Goal: Information Seeking & Learning: Learn about a topic

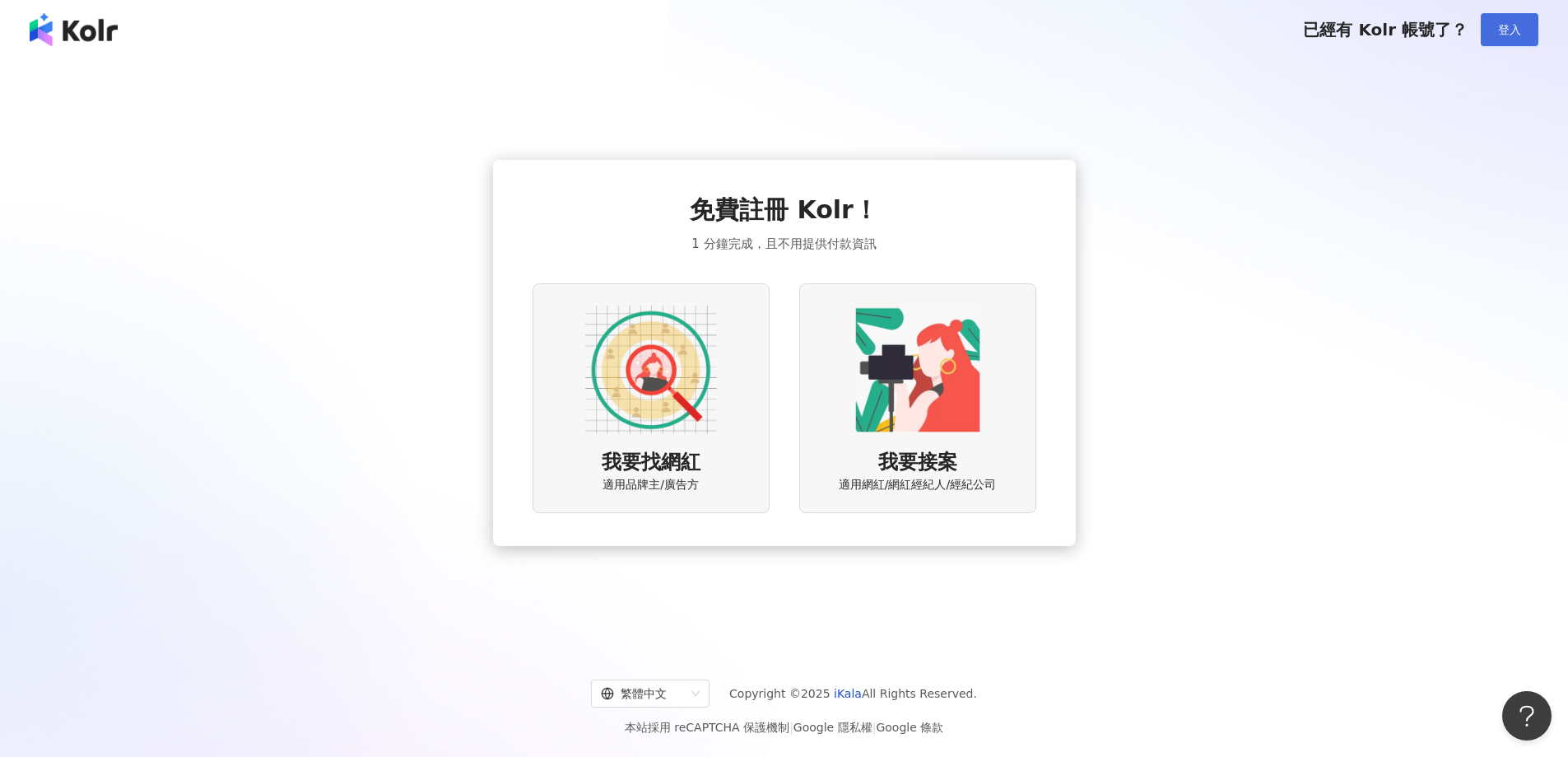
click at [1001, 29] on button "登入" at bounding box center [1509, 29] width 57 height 33
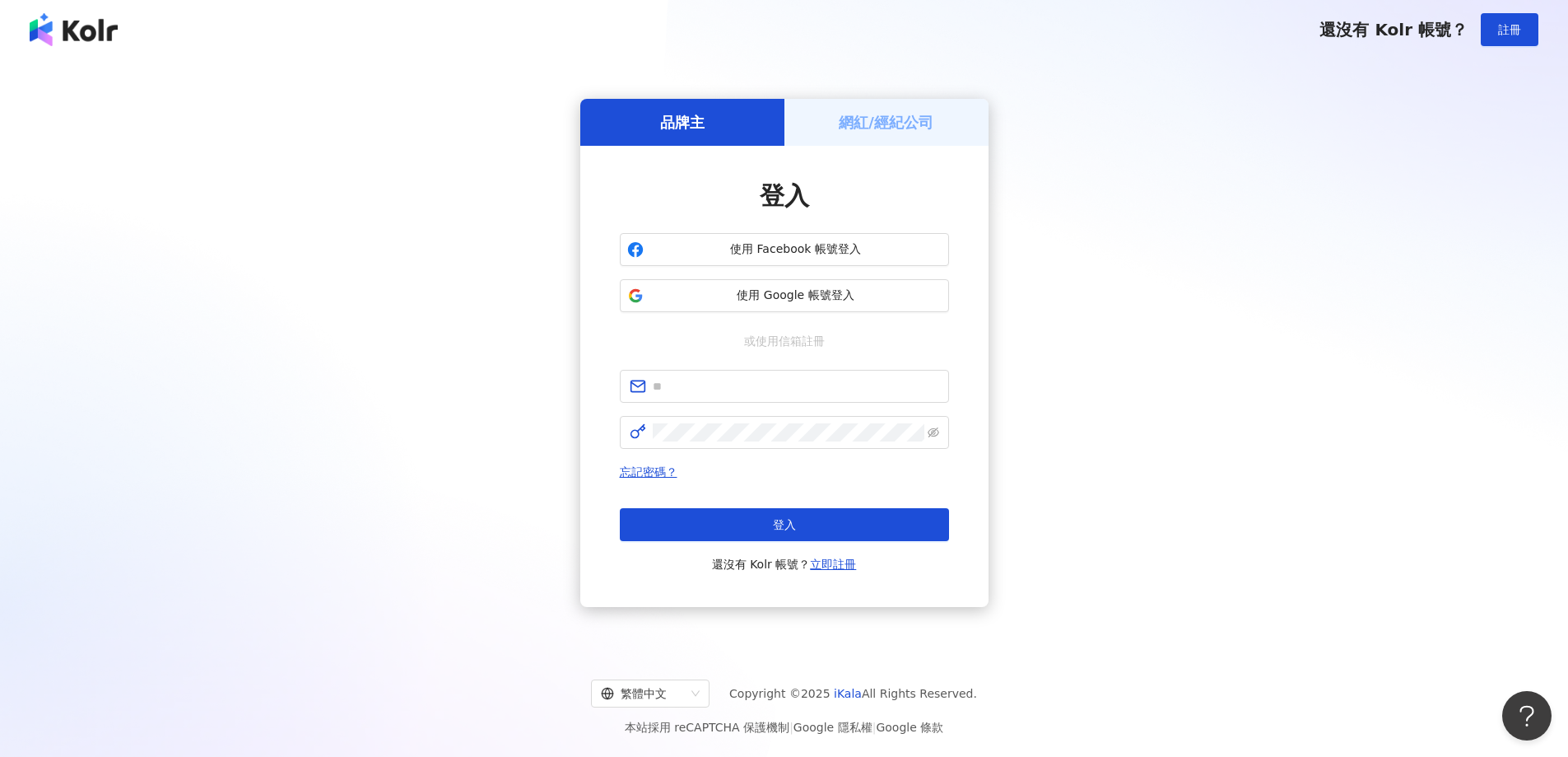
click at [1001, 249] on div "品牌主 網紅/經紀公司 登入 使用 Facebook 帳號登入 使用 Google 帳號登入 或使用信箱註冊 忘記密碼？ 登入 還沒有 Kolr 帳號？ 立即…" at bounding box center [784, 352] width 1529 height 561
click at [1001, 133] on div "品牌主 網紅/經紀公司 登入 使用 Facebook 帳號登入 使用 Google 帳號登入 或使用信箱註冊 忘記密碼？ 登入 還沒有 Kolr 帳號？ 立即…" at bounding box center [784, 352] width 1529 height 561
click at [223, 581] on div "品牌主 網紅/經紀公司 登入 使用 Facebook 帳號登入 使用 Google 帳號登入 或使用信箱註冊 忘記密碼？ 登入 還沒有 Kolr 帳號？ 立即…" at bounding box center [784, 352] width 1529 height 561
click at [796, 290] on span "使用 Google 帳號登入" at bounding box center [795, 296] width 291 height 17
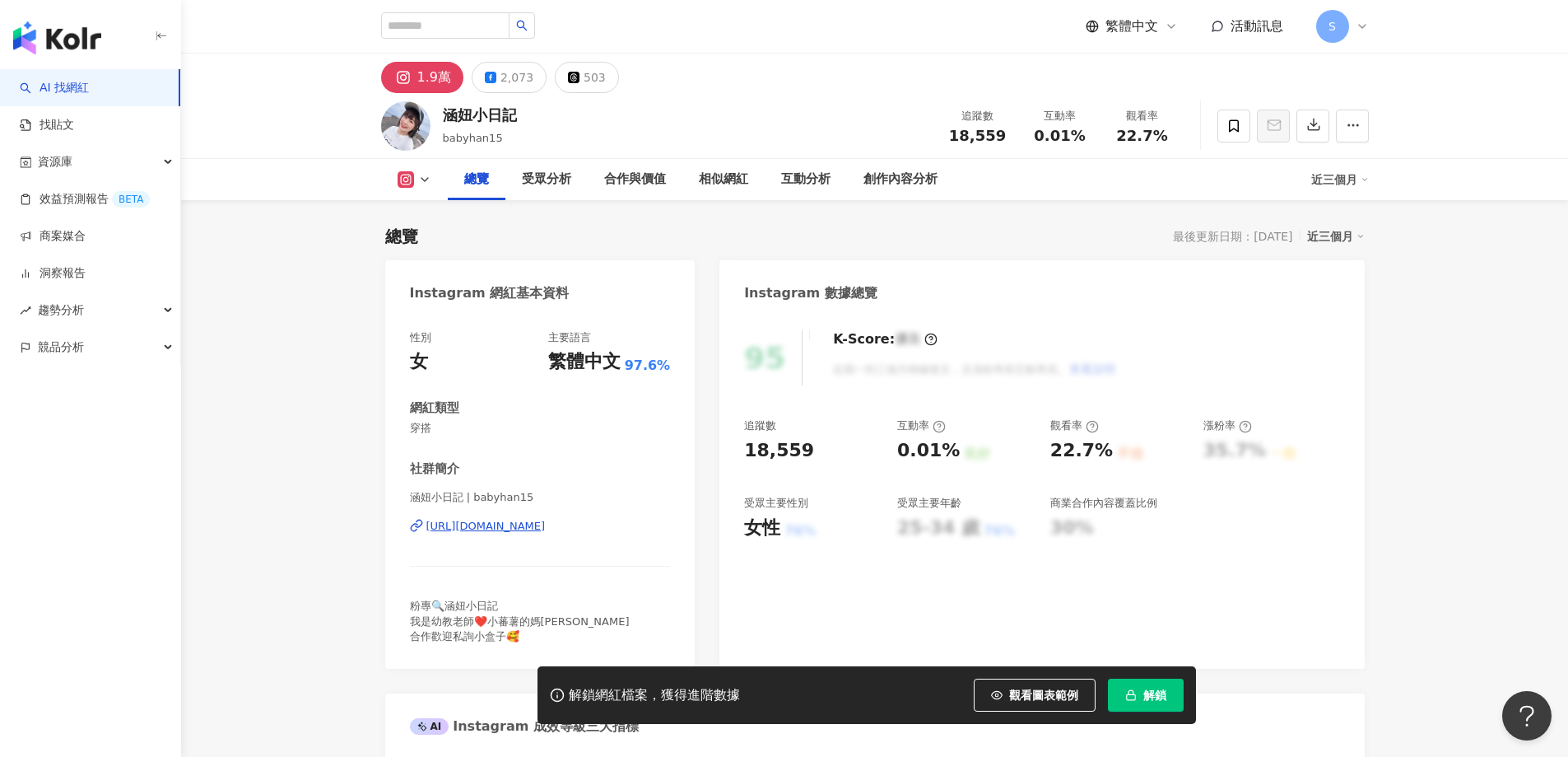
scroll to position [101, 0]
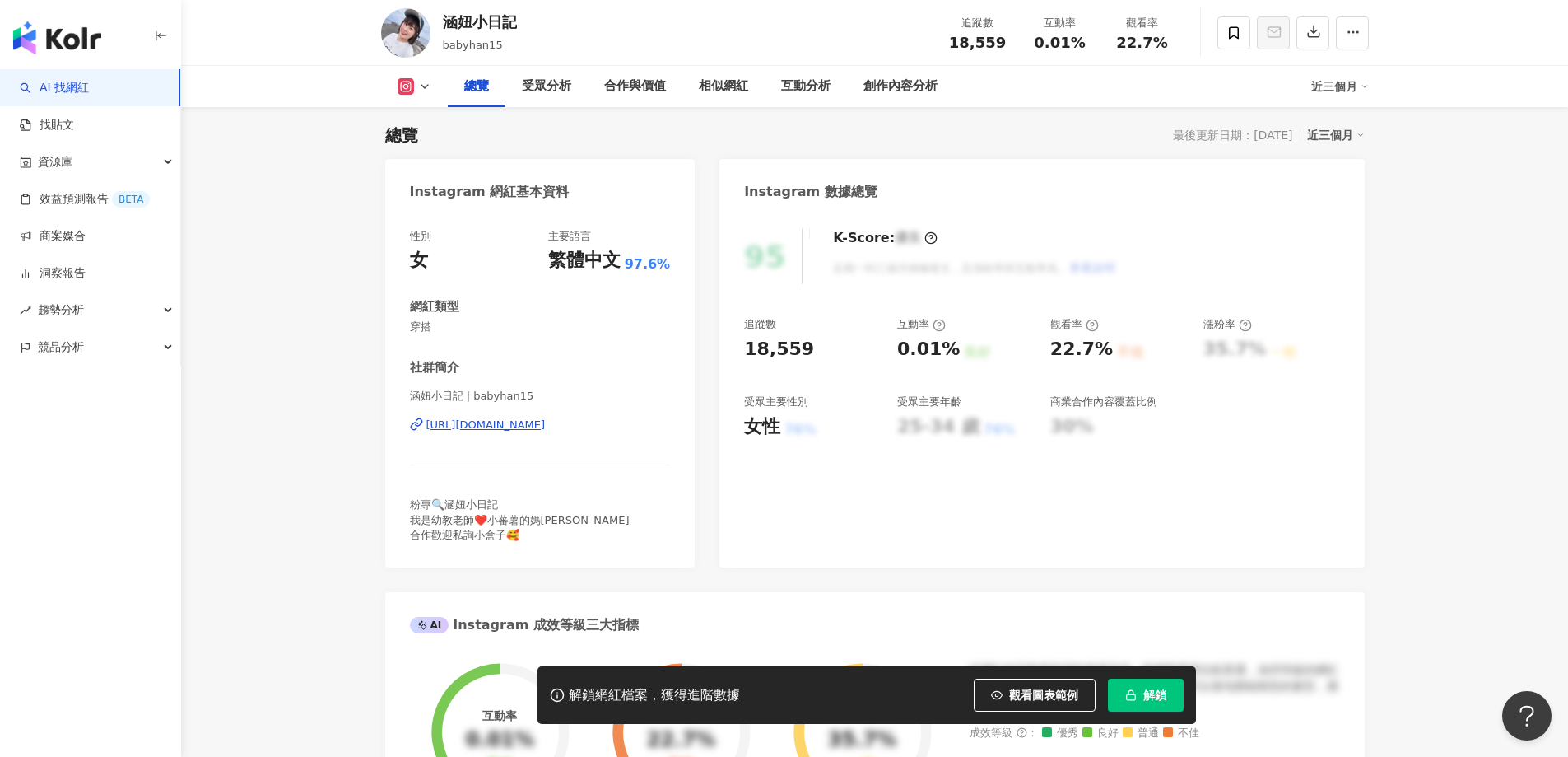
click at [1170, 702] on button "解鎖" at bounding box center [1146, 695] width 76 height 33
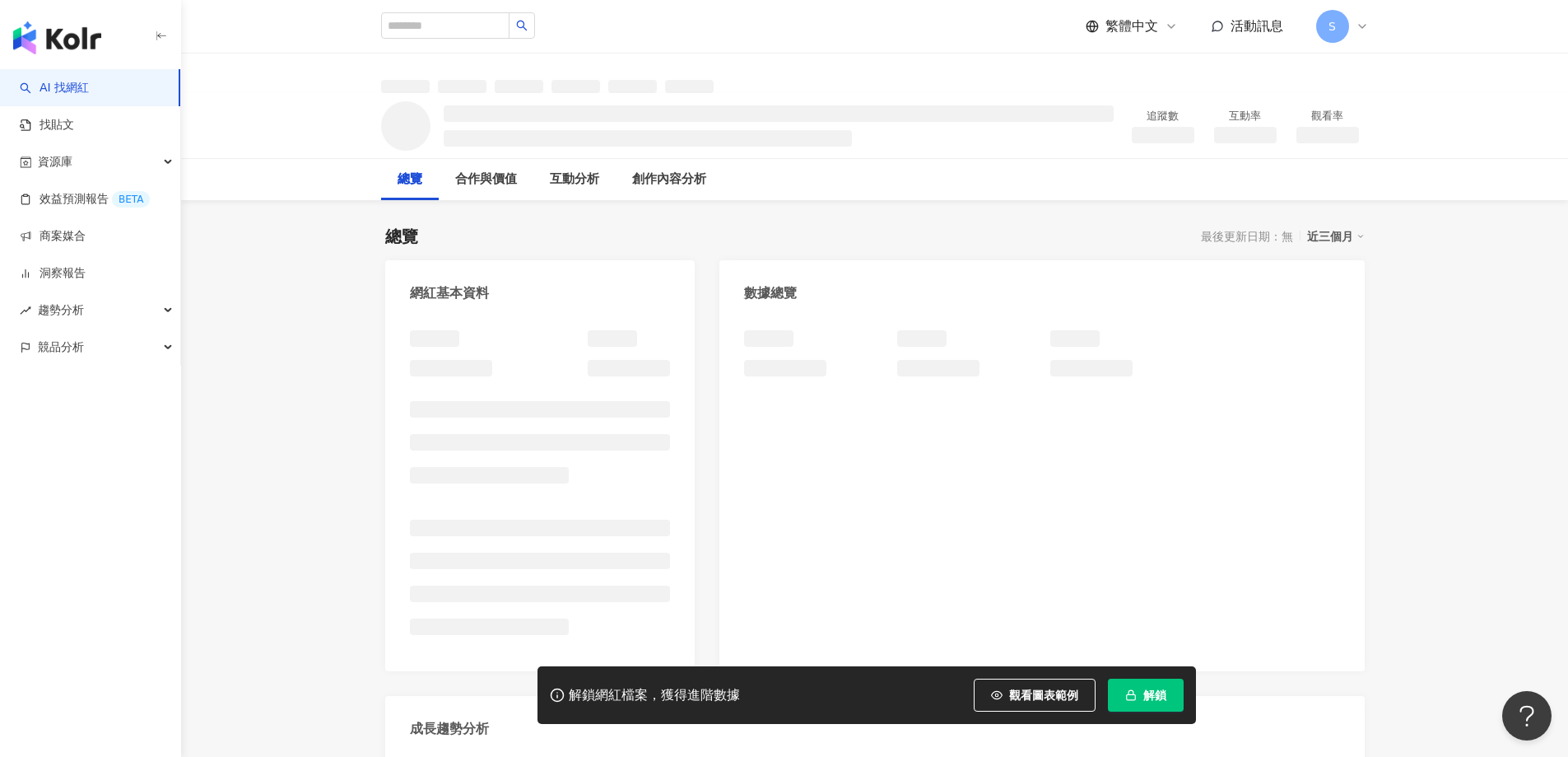
click at [1154, 701] on span "解鎖" at bounding box center [1155, 695] width 23 height 13
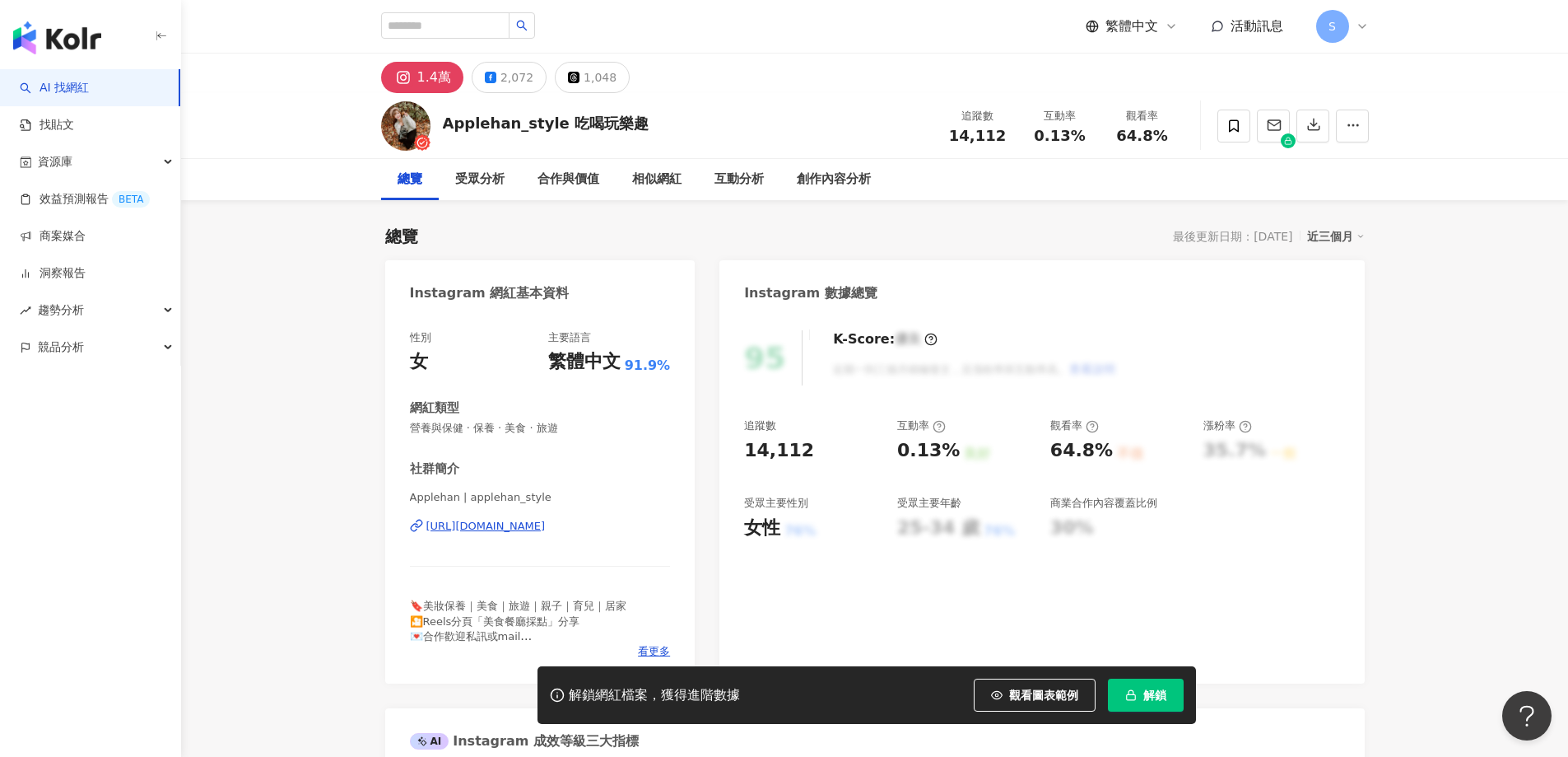
scroll to position [101, 0]
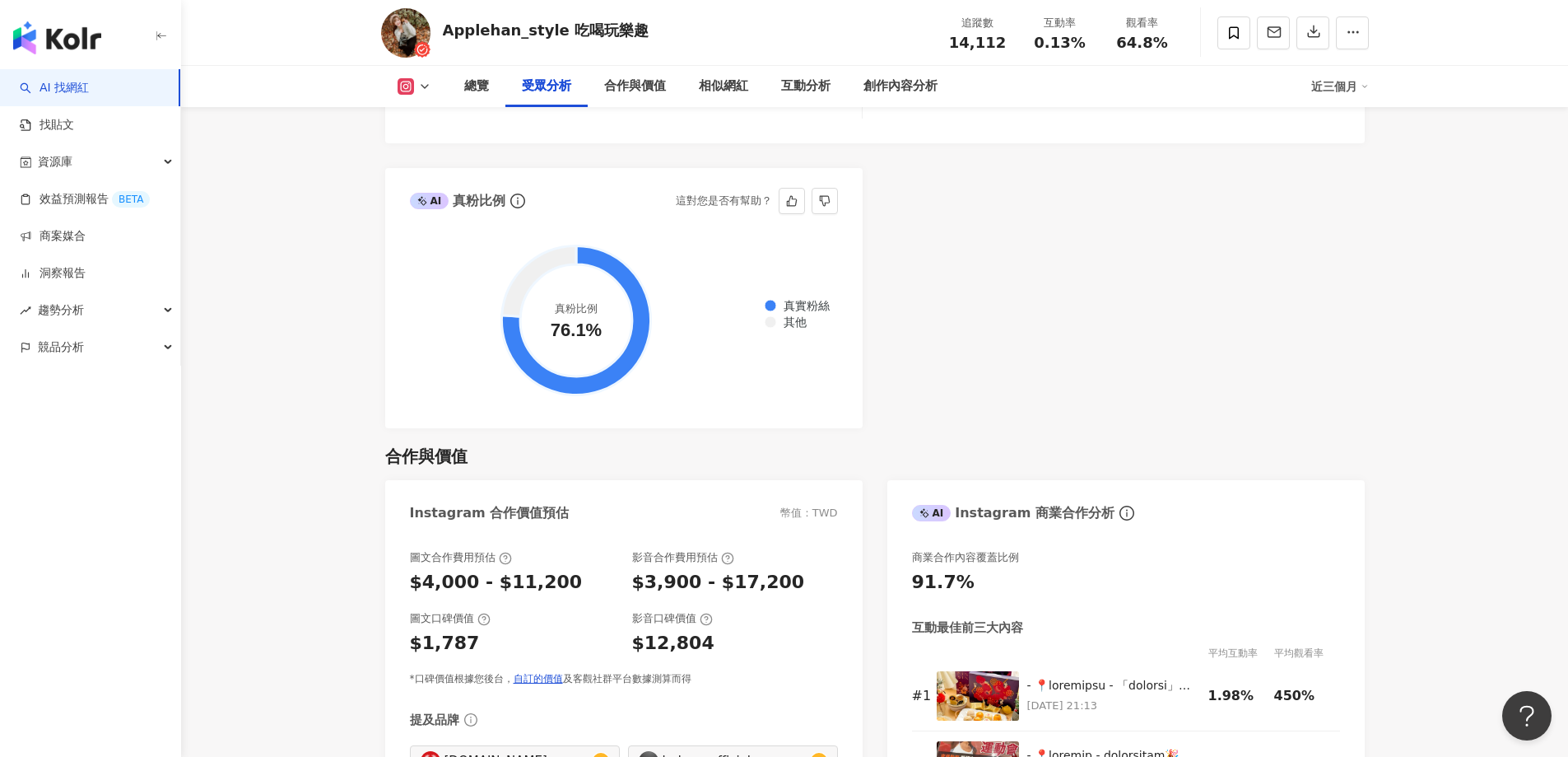
scroll to position [1666, 0]
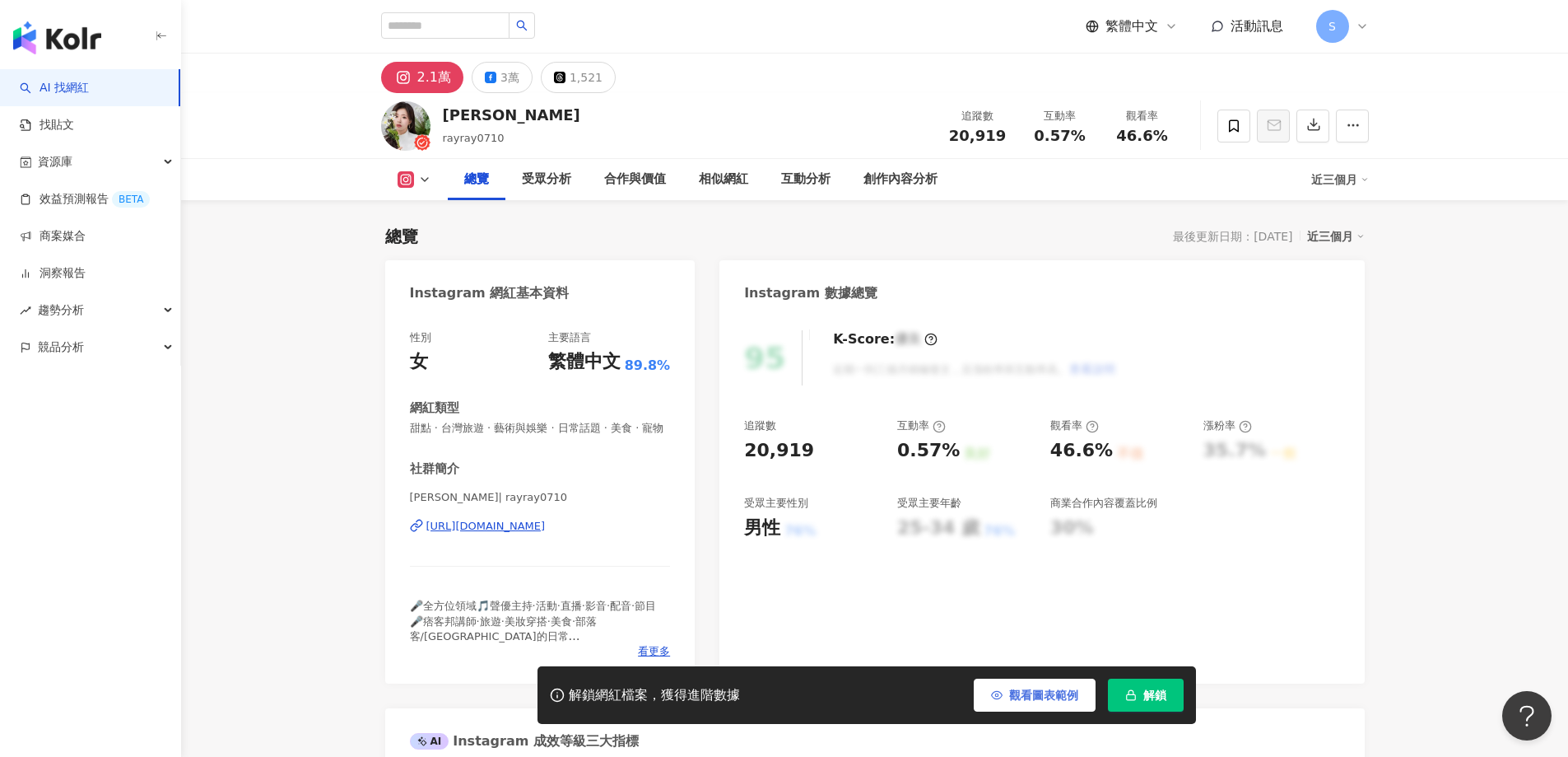
scroll to position [101, 0]
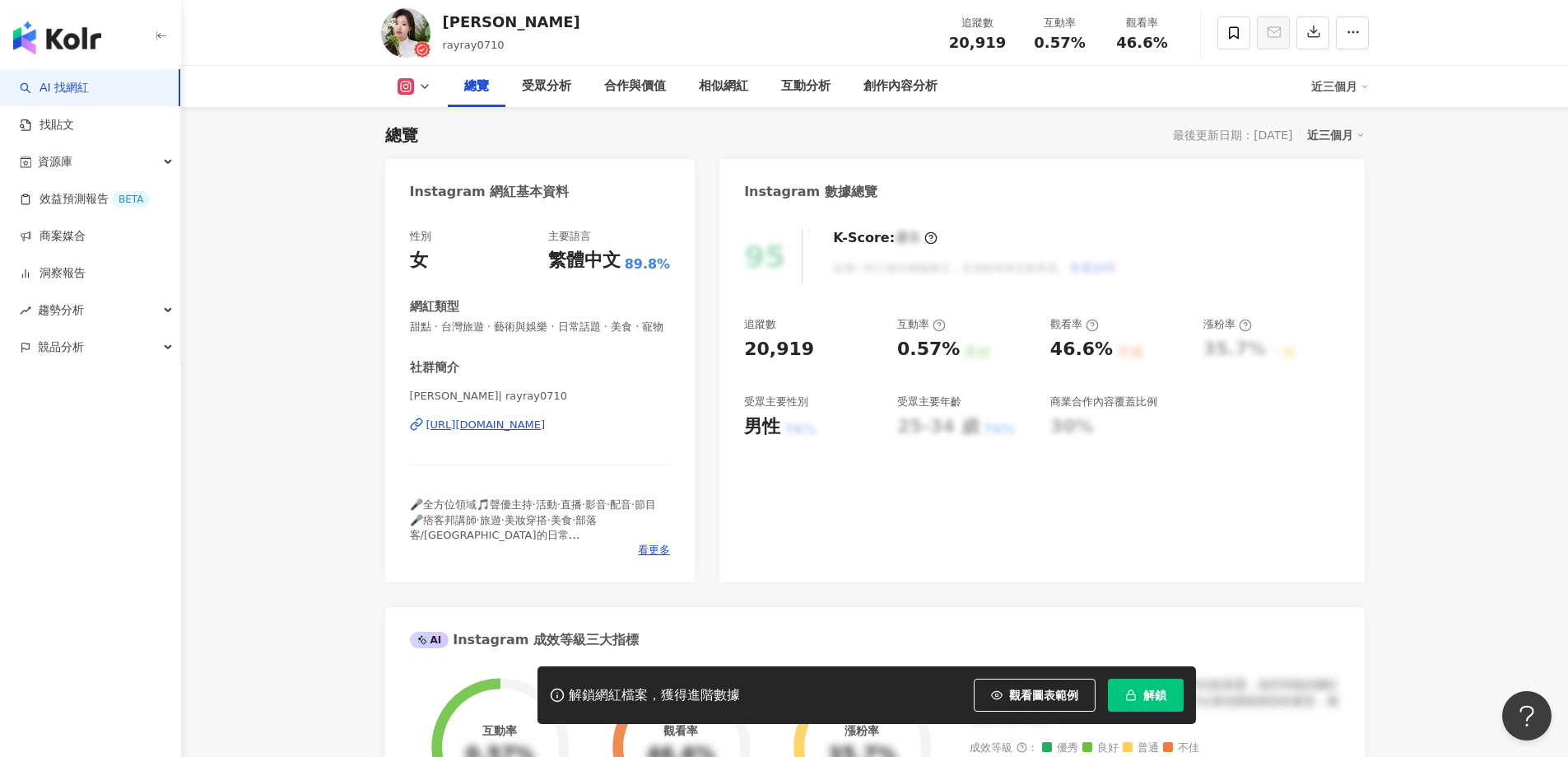
click at [1153, 702] on span "解鎖" at bounding box center [1155, 695] width 23 height 13
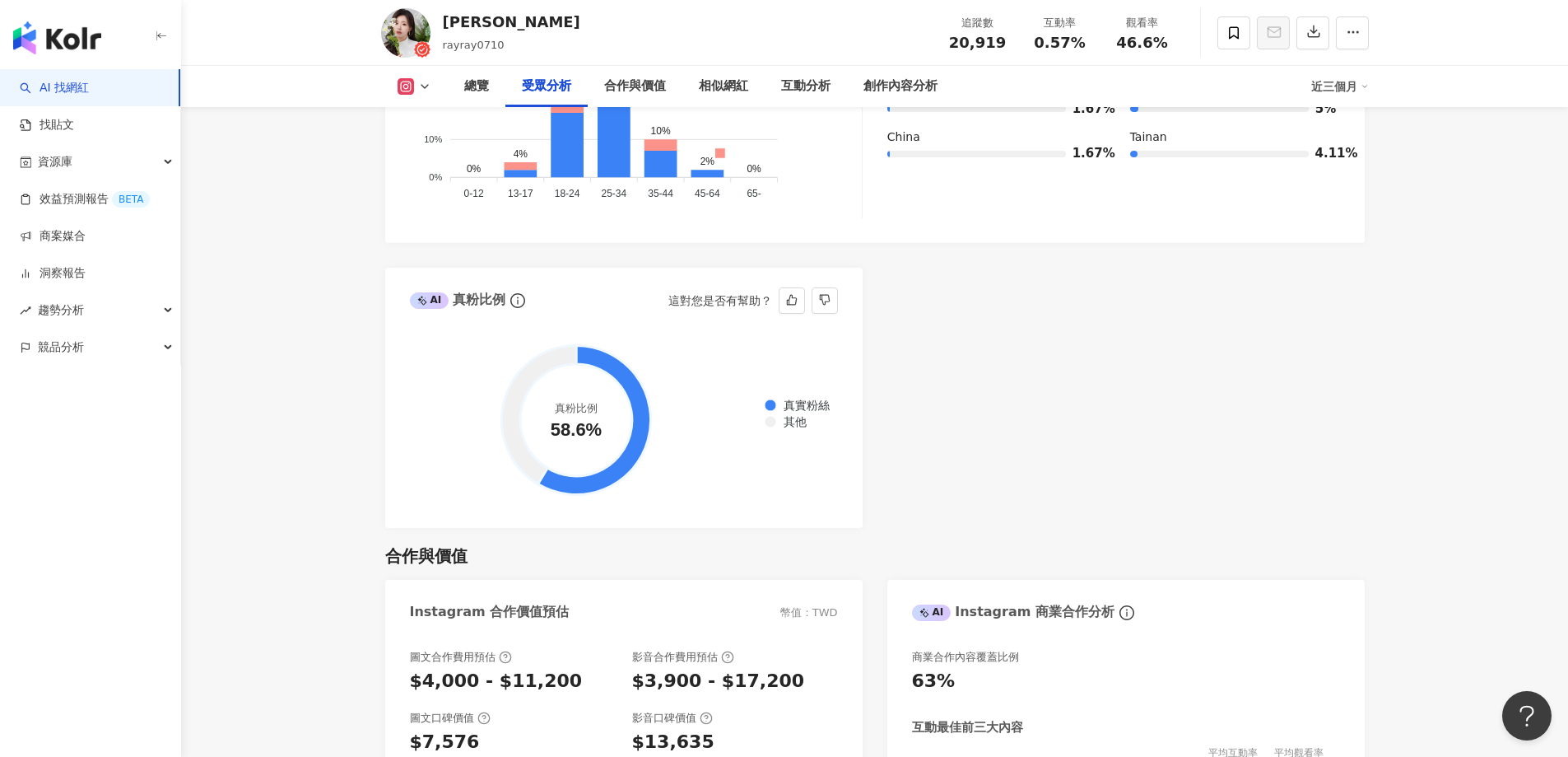
scroll to position [1748, 0]
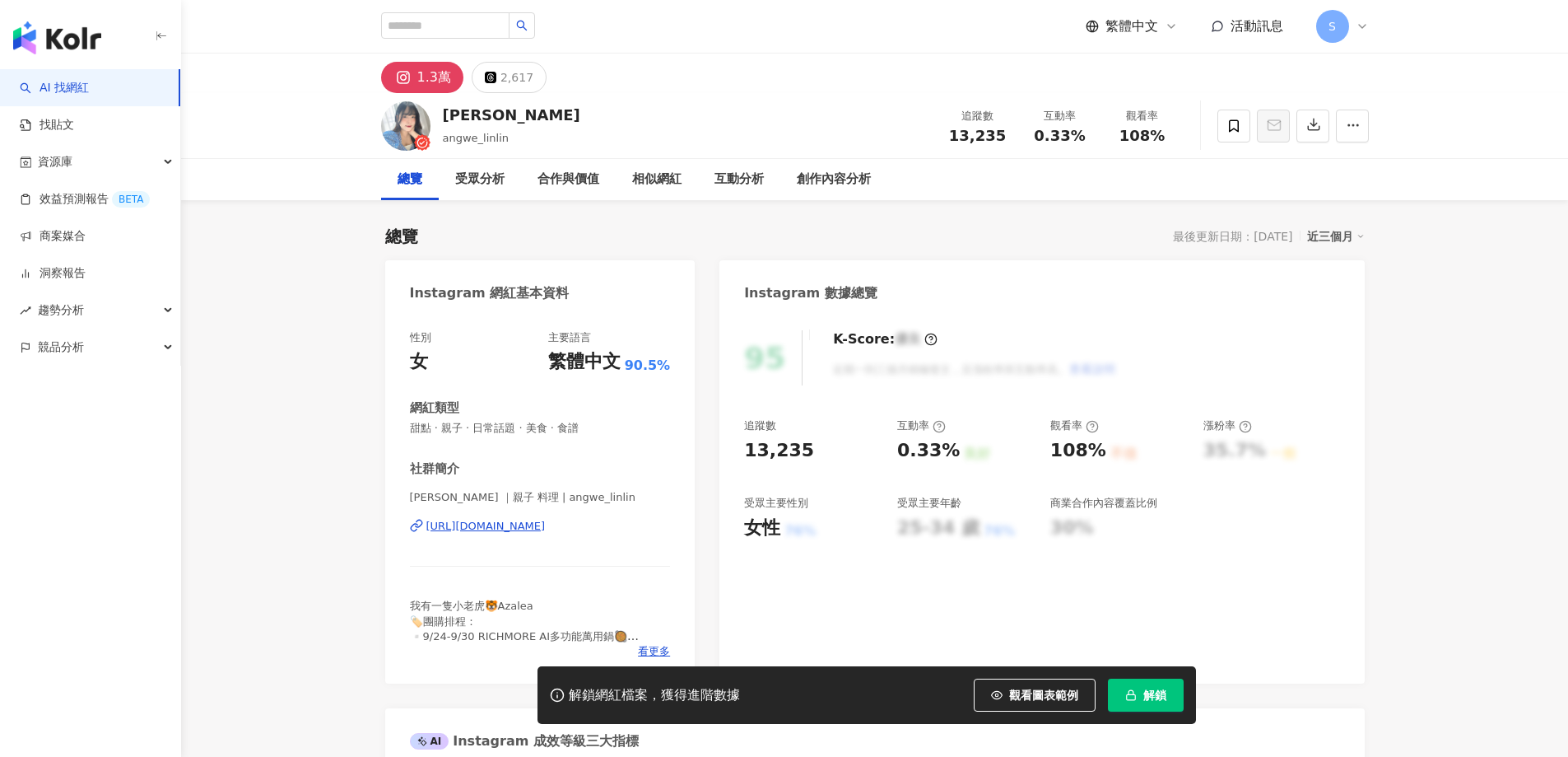
click at [1151, 699] on span "解鎖" at bounding box center [1155, 695] width 23 height 13
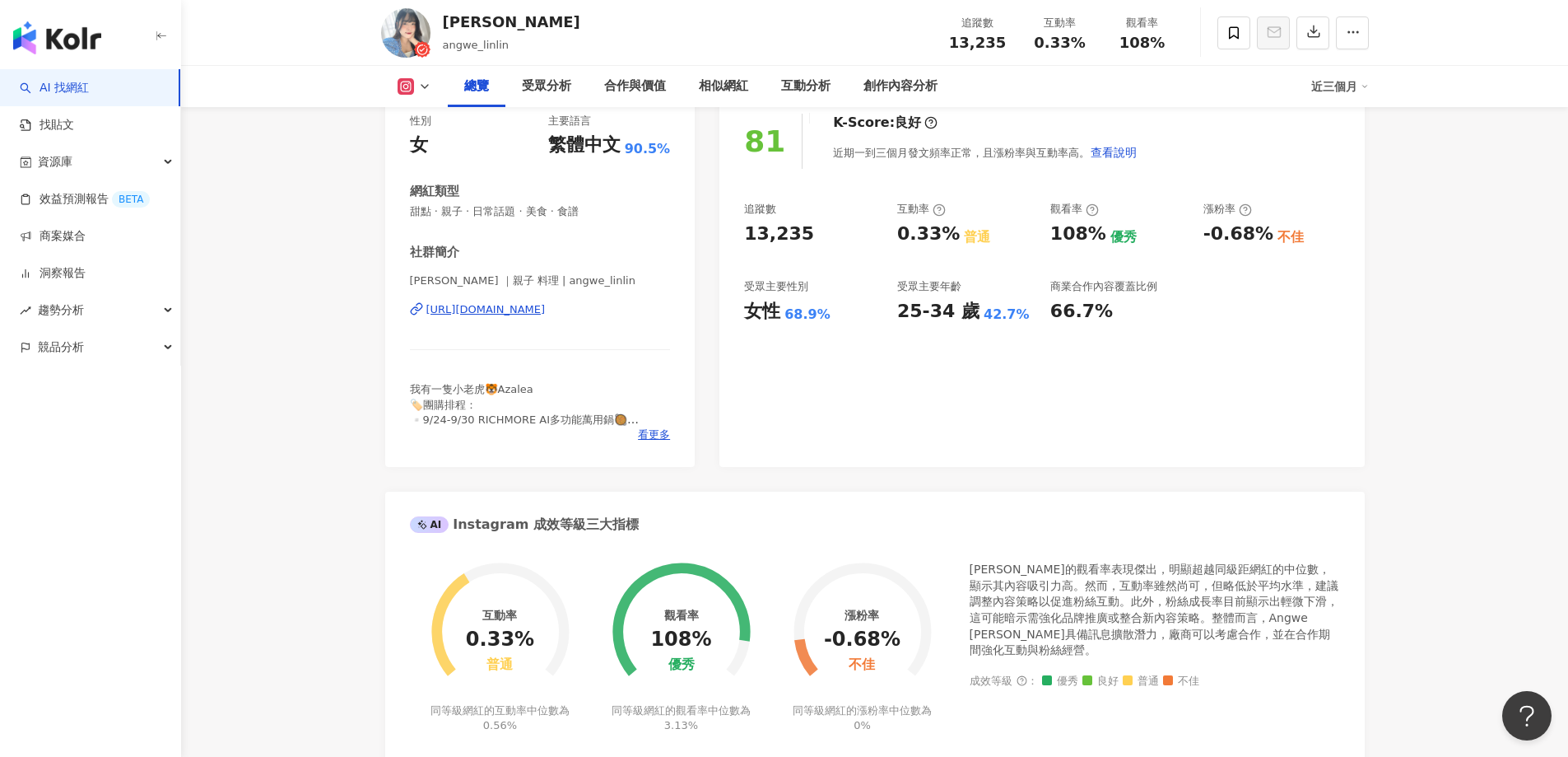
scroll to position [266, 0]
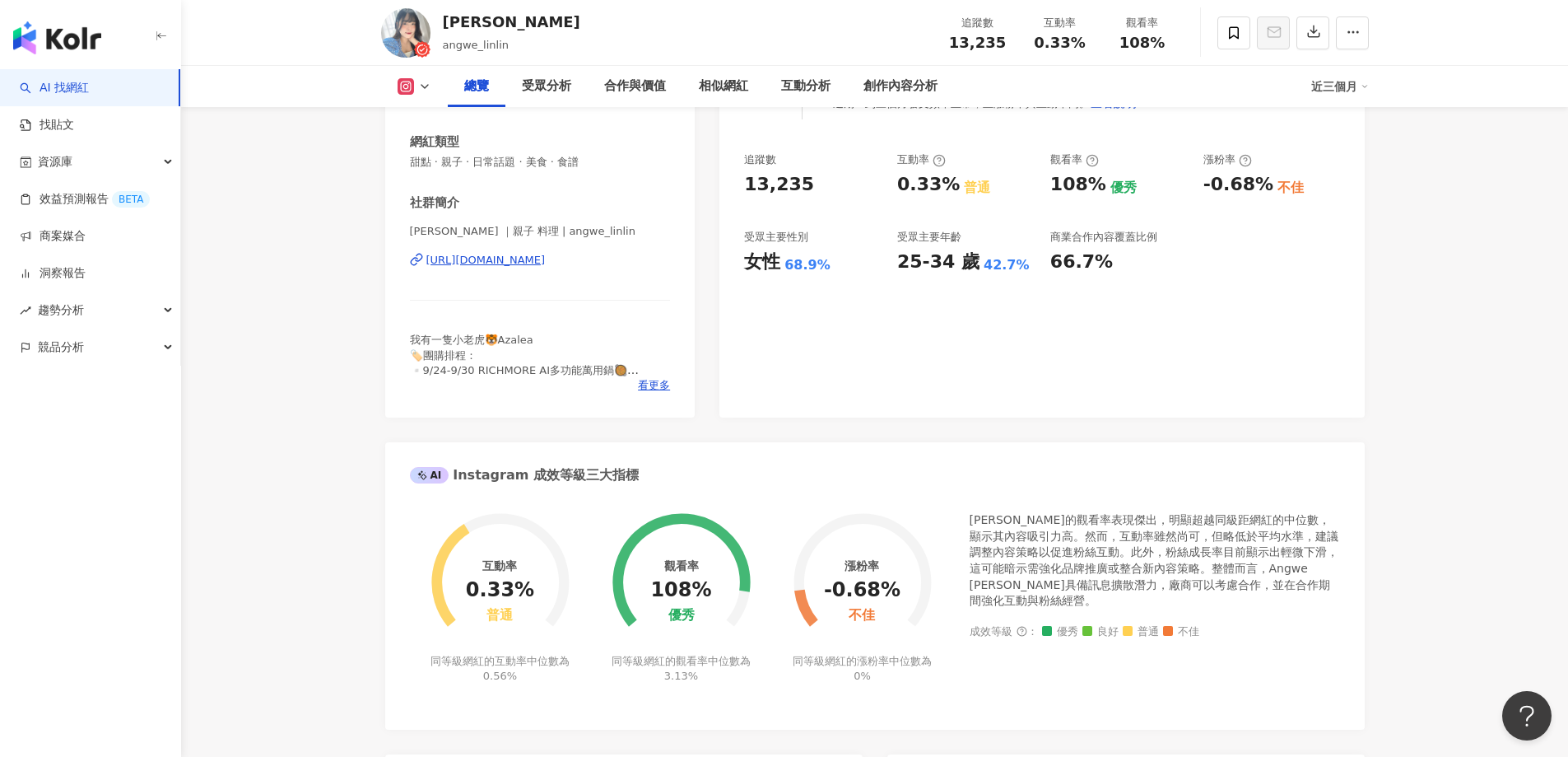
click at [772, 382] on div "81 K-Score : 良好 近期一到三個月發文頻率正常，且漲粉率與互動率高。 查看說明 追蹤數 13,235 互動率 0.33% 普通 觀看率 108% …" at bounding box center [1042, 232] width 645 height 370
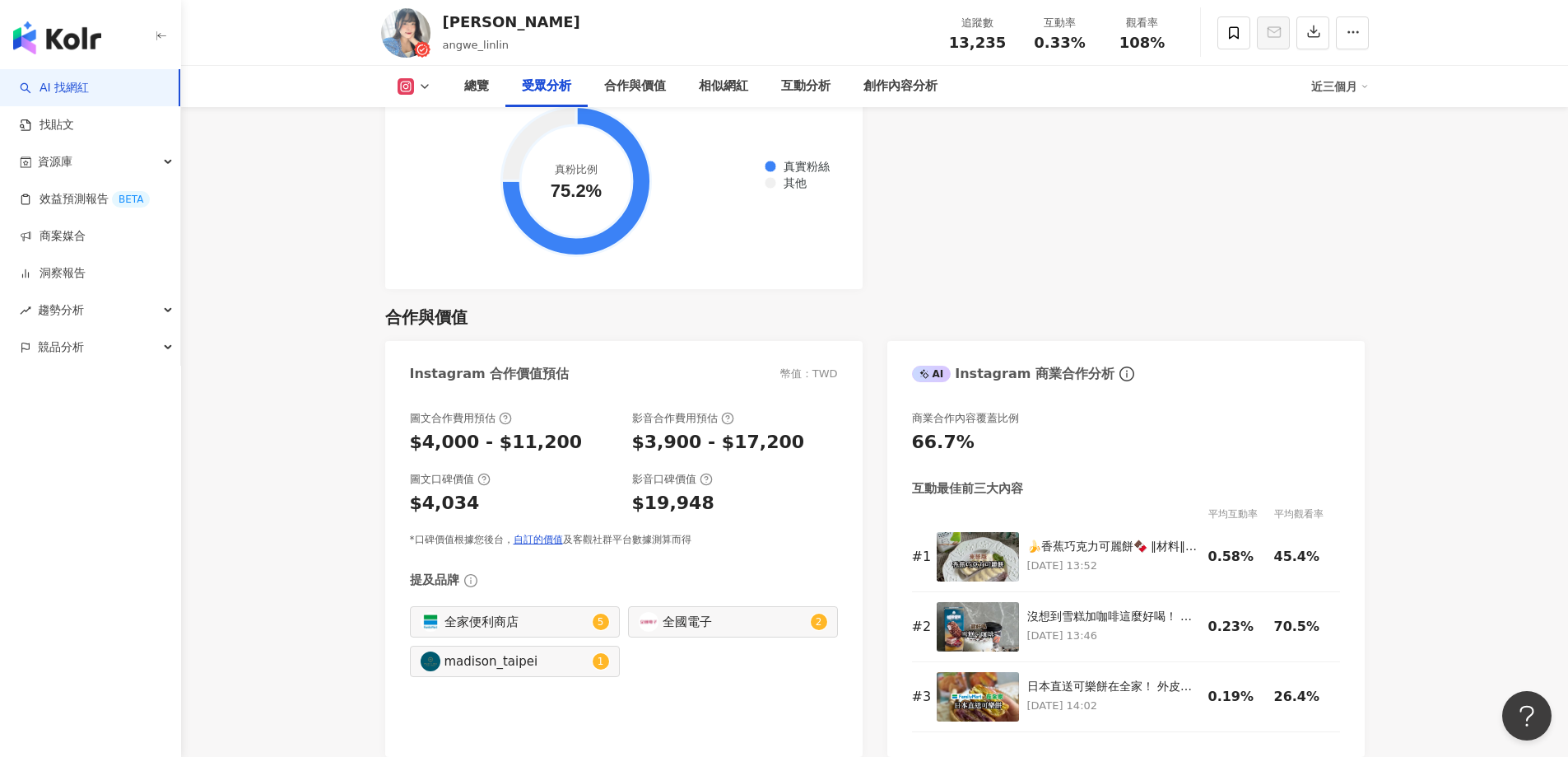
scroll to position [2078, 0]
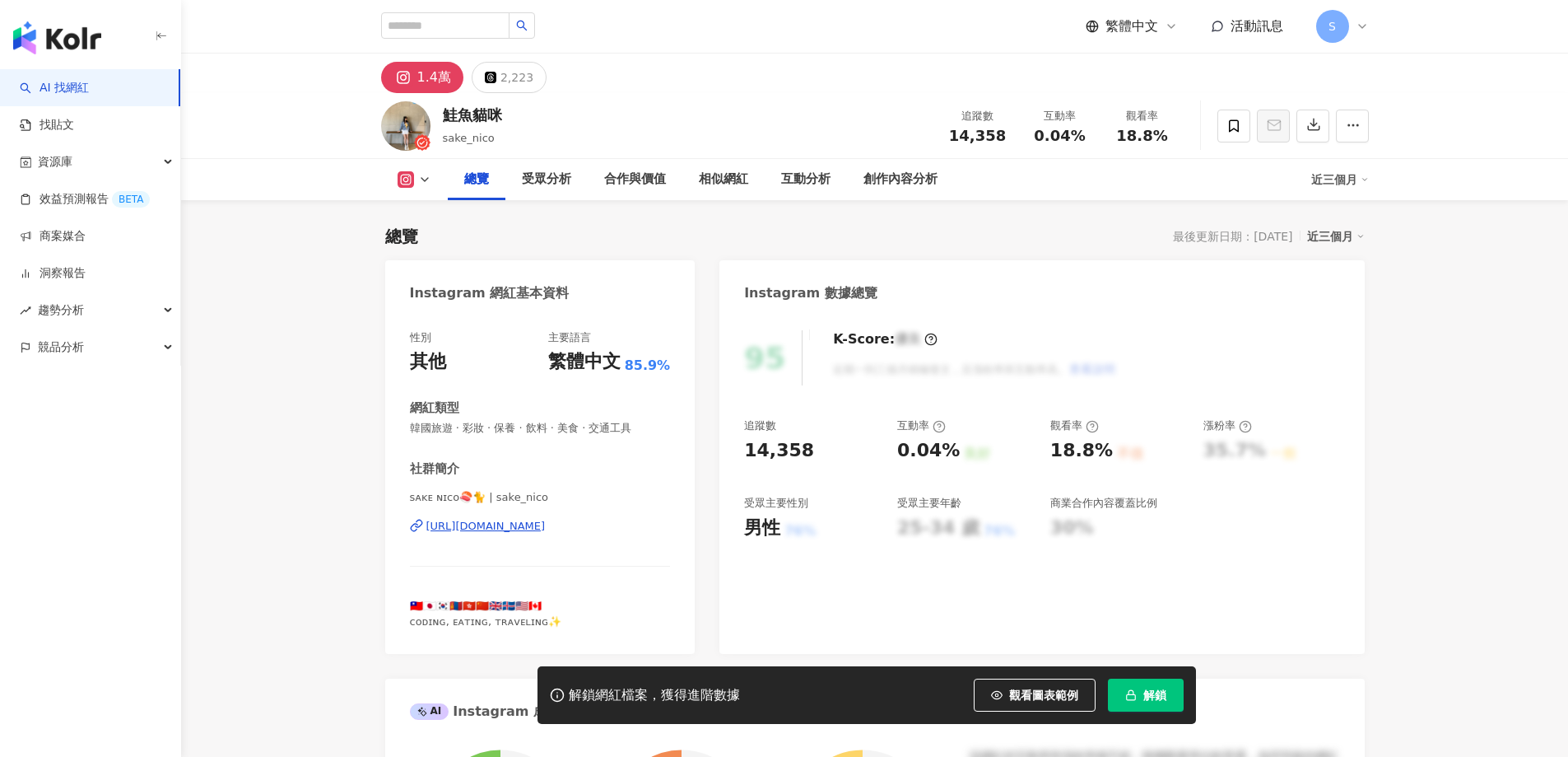
click at [1147, 688] on span "解鎖" at bounding box center [1155, 695] width 23 height 13
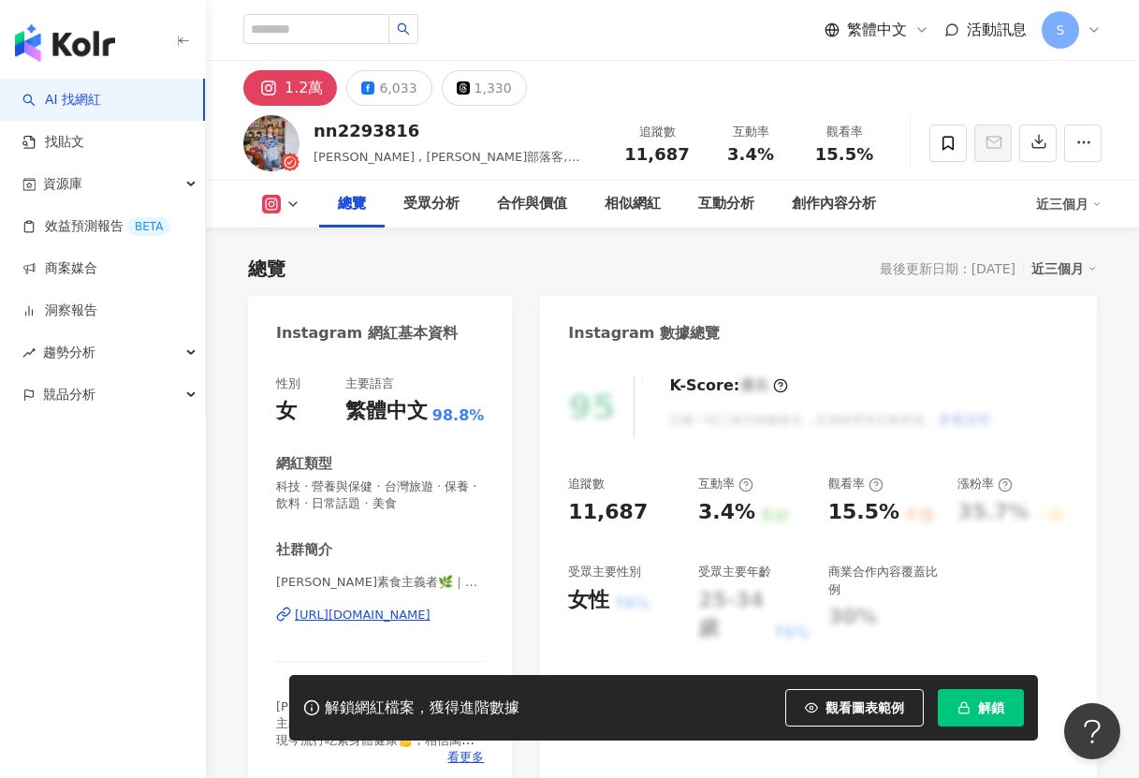
scroll to position [115, 0]
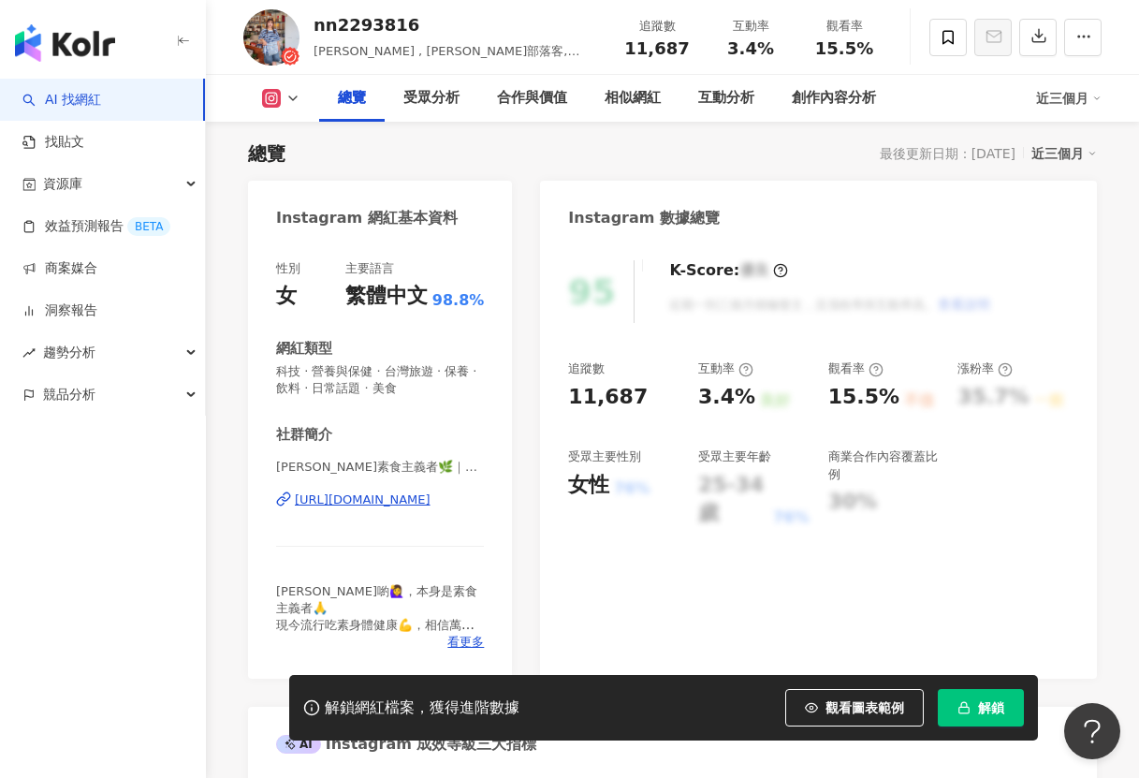
click at [981, 709] on span "解鎖" at bounding box center [991, 707] width 26 height 15
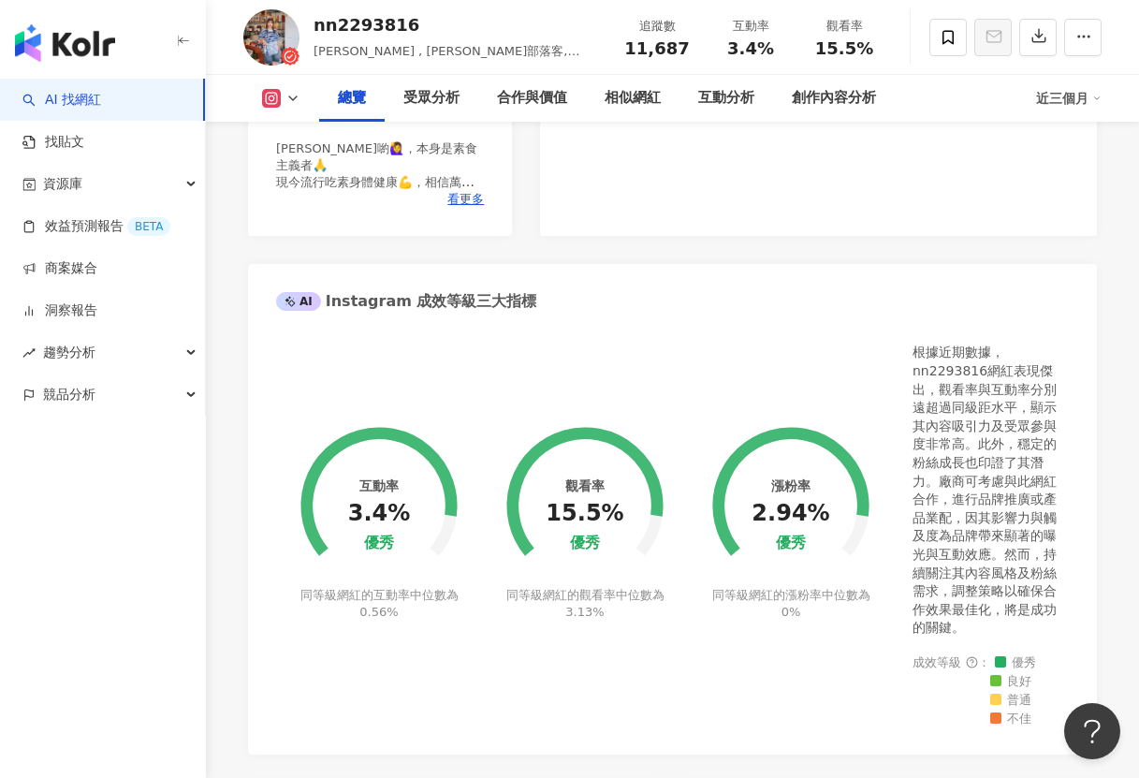
scroll to position [561, 0]
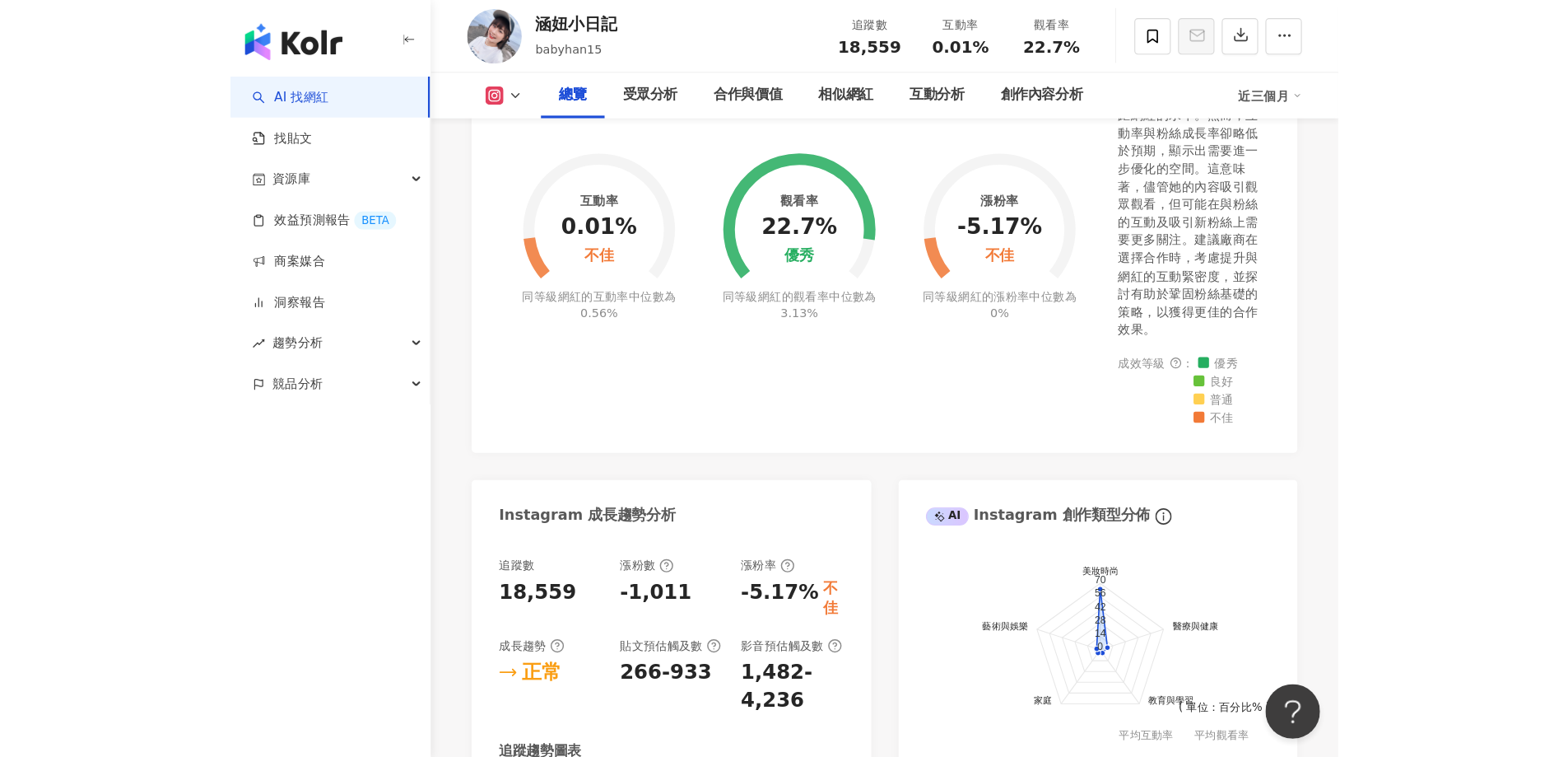
scroll to position [595, 0]
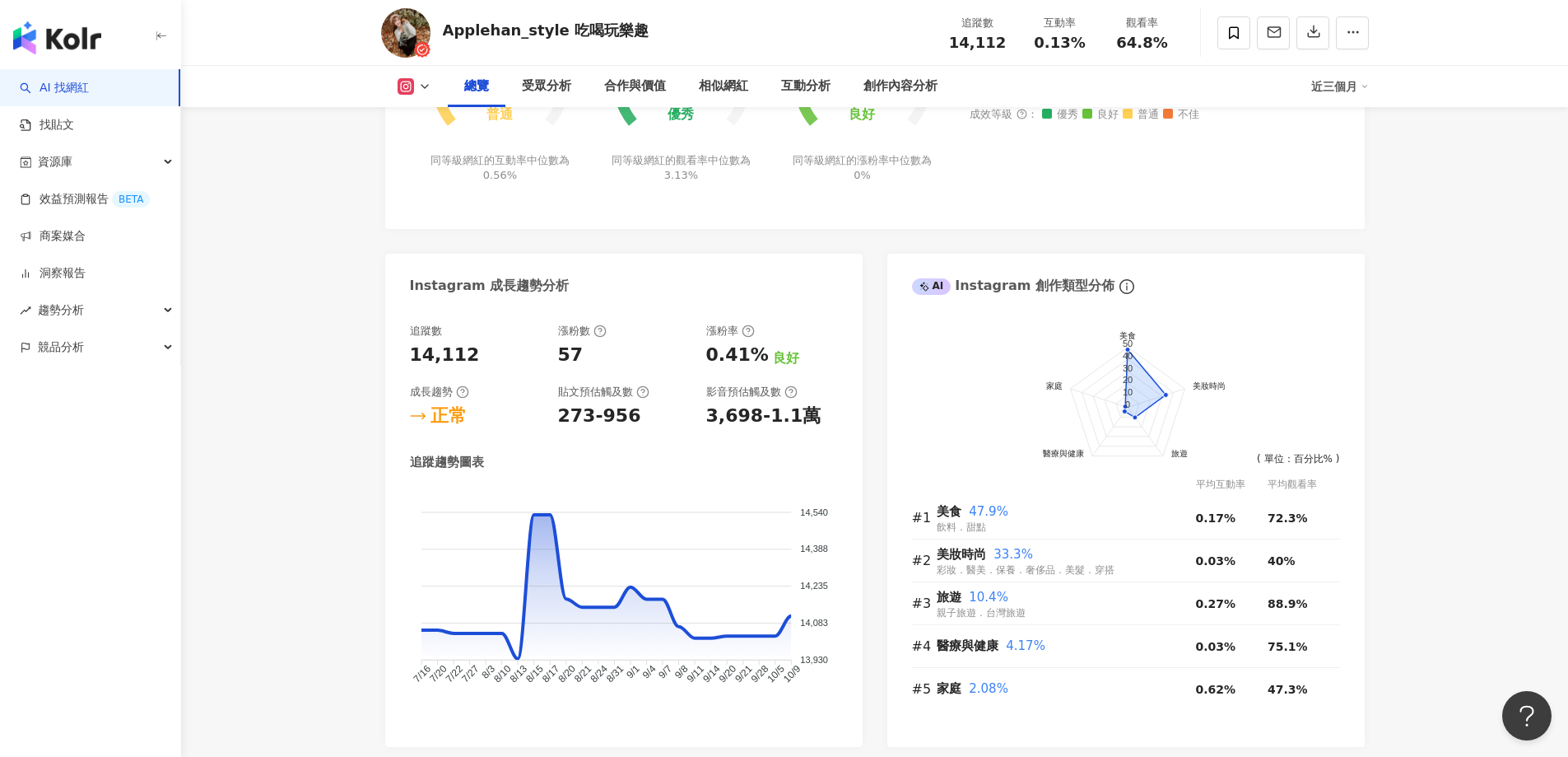
scroll to position [842, 0]
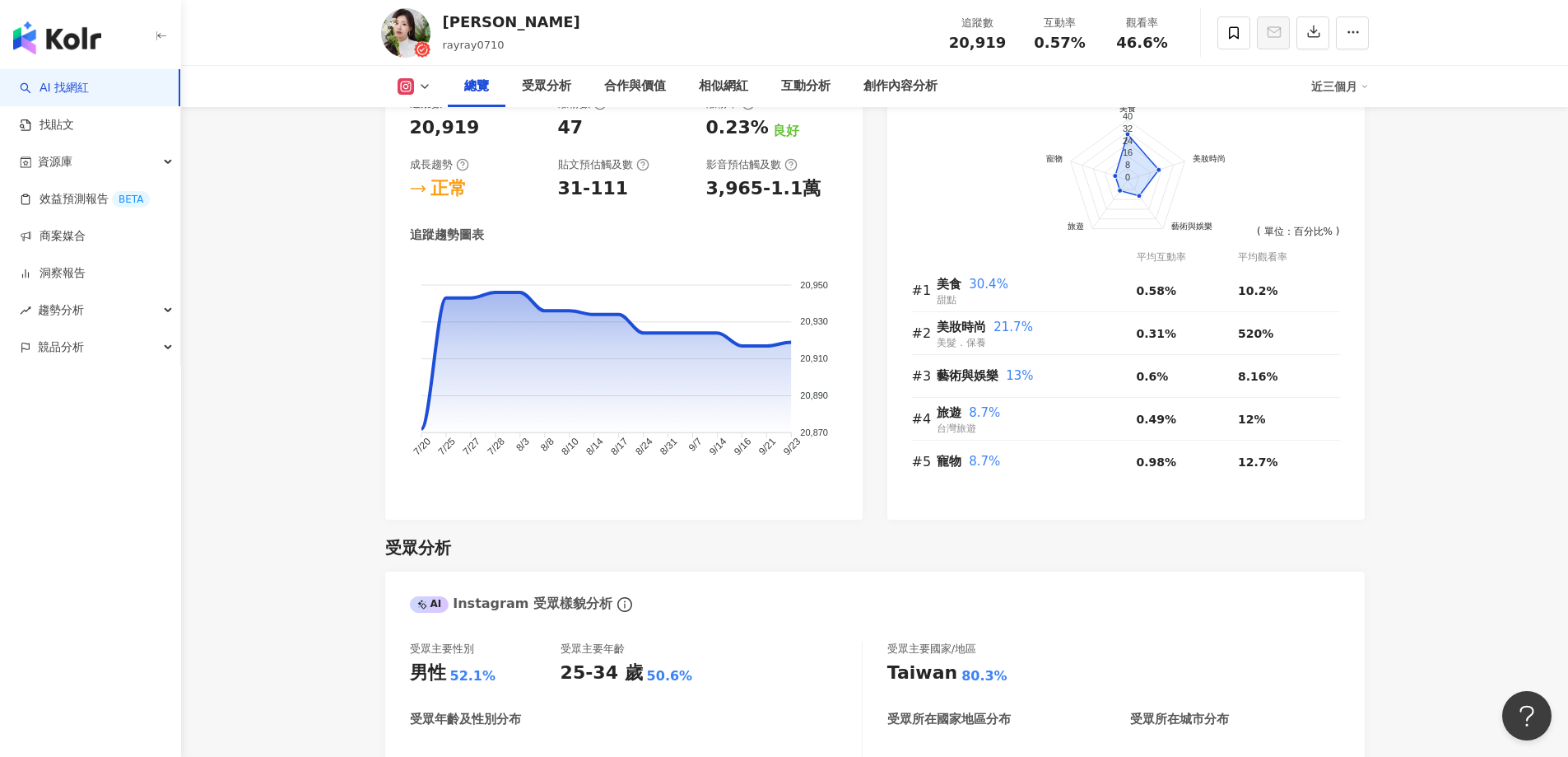
scroll to position [761, 0]
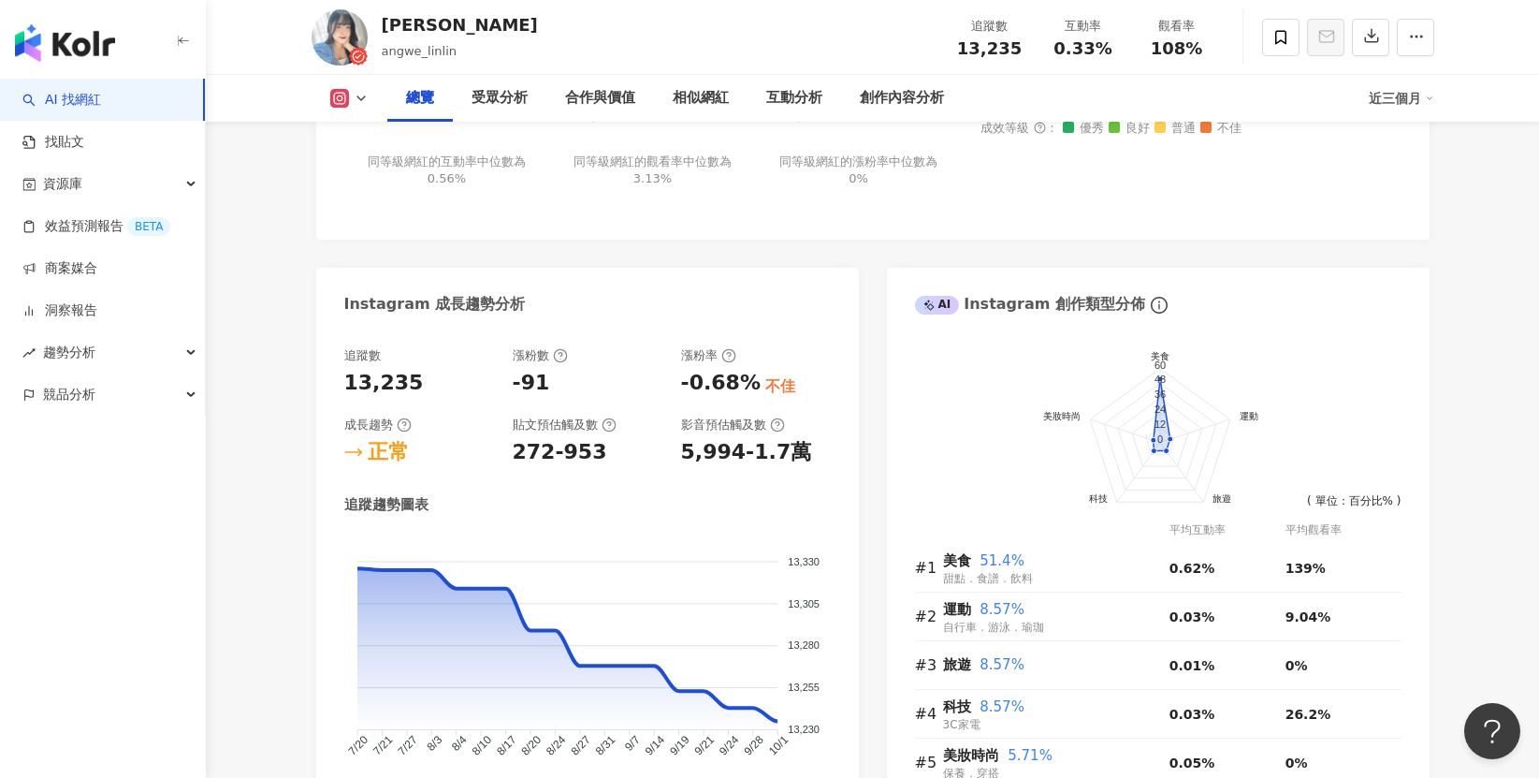
scroll to position [583, 0]
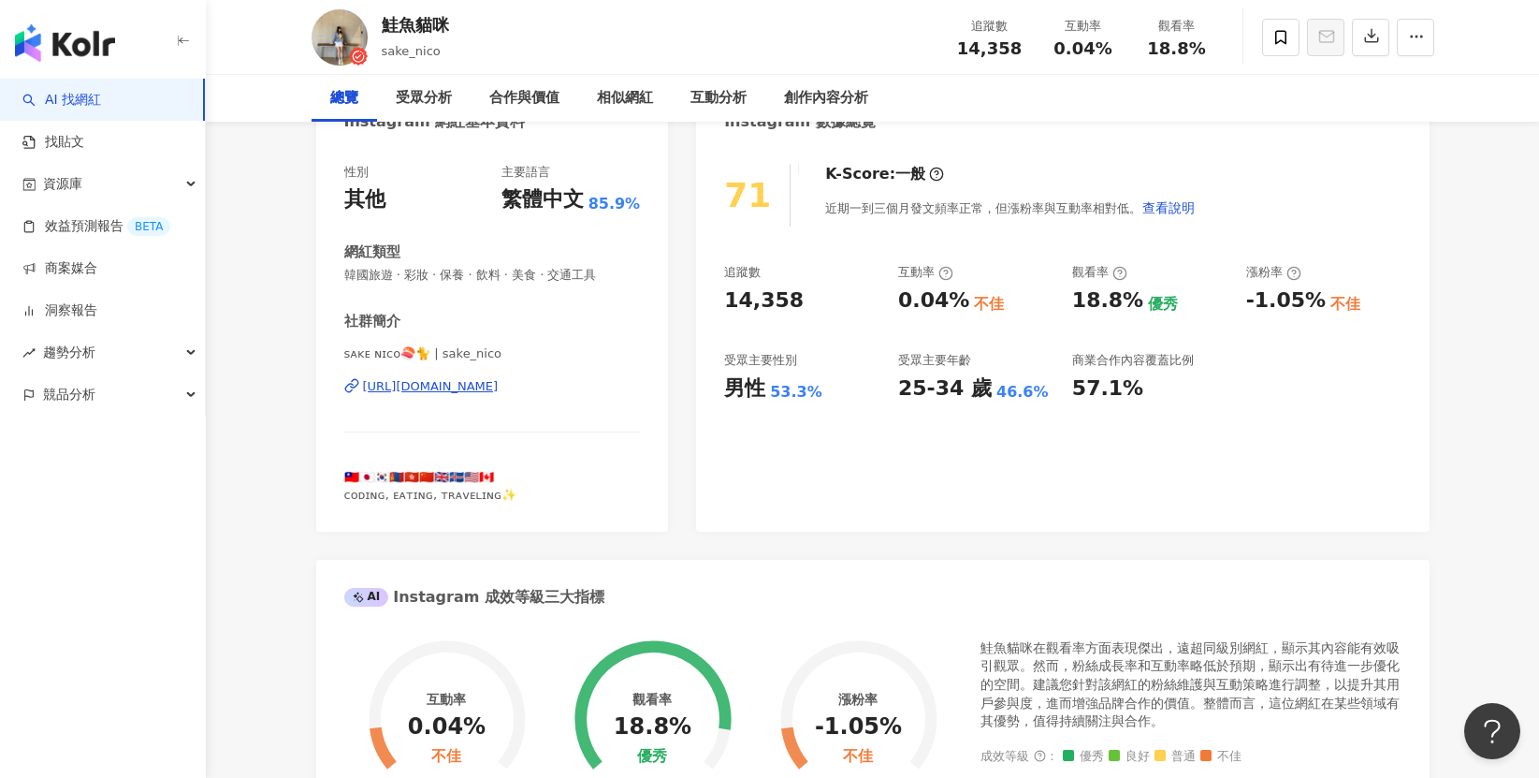
scroll to position [468, 0]
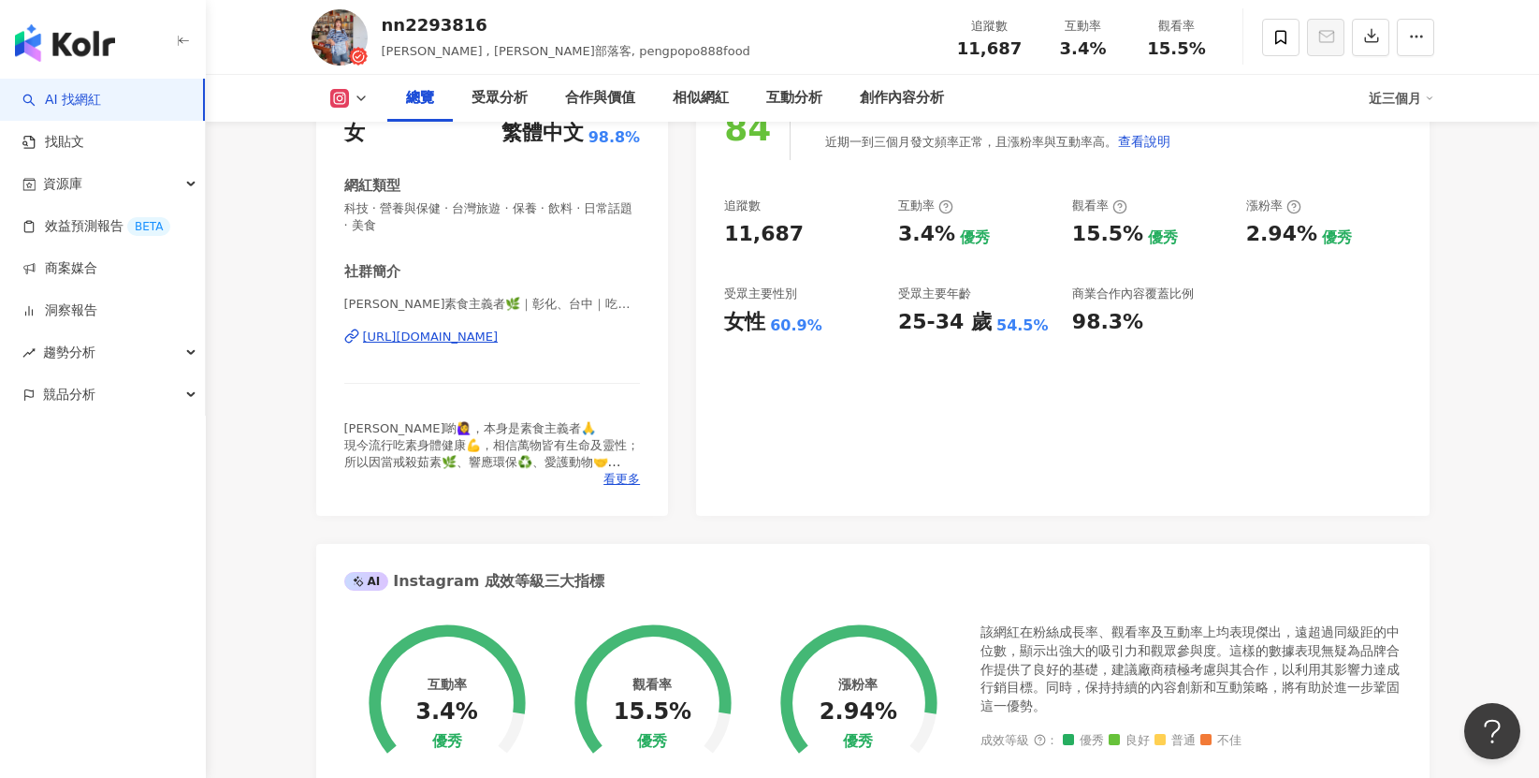
scroll to position [583, 0]
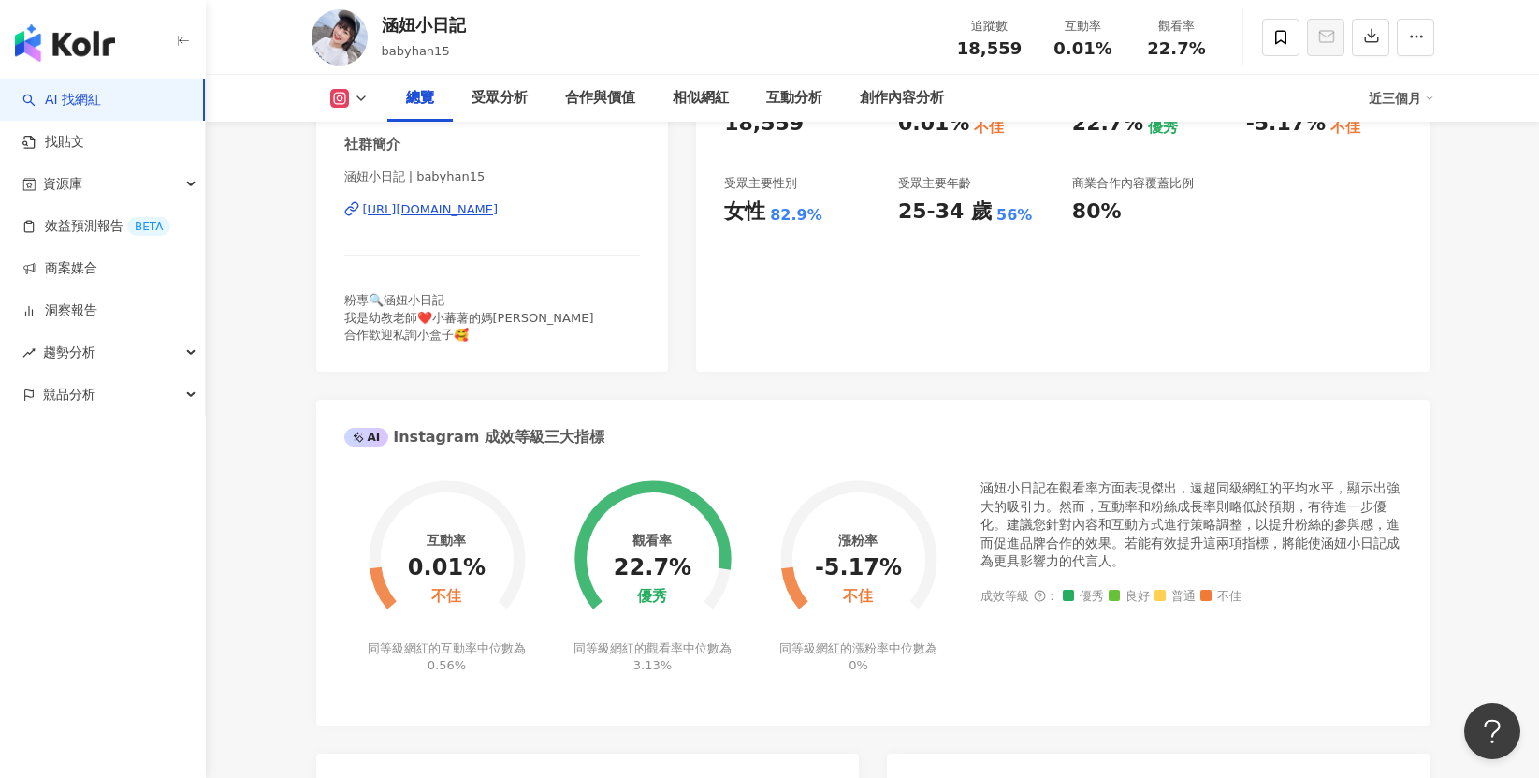
scroll to position [396, 0]
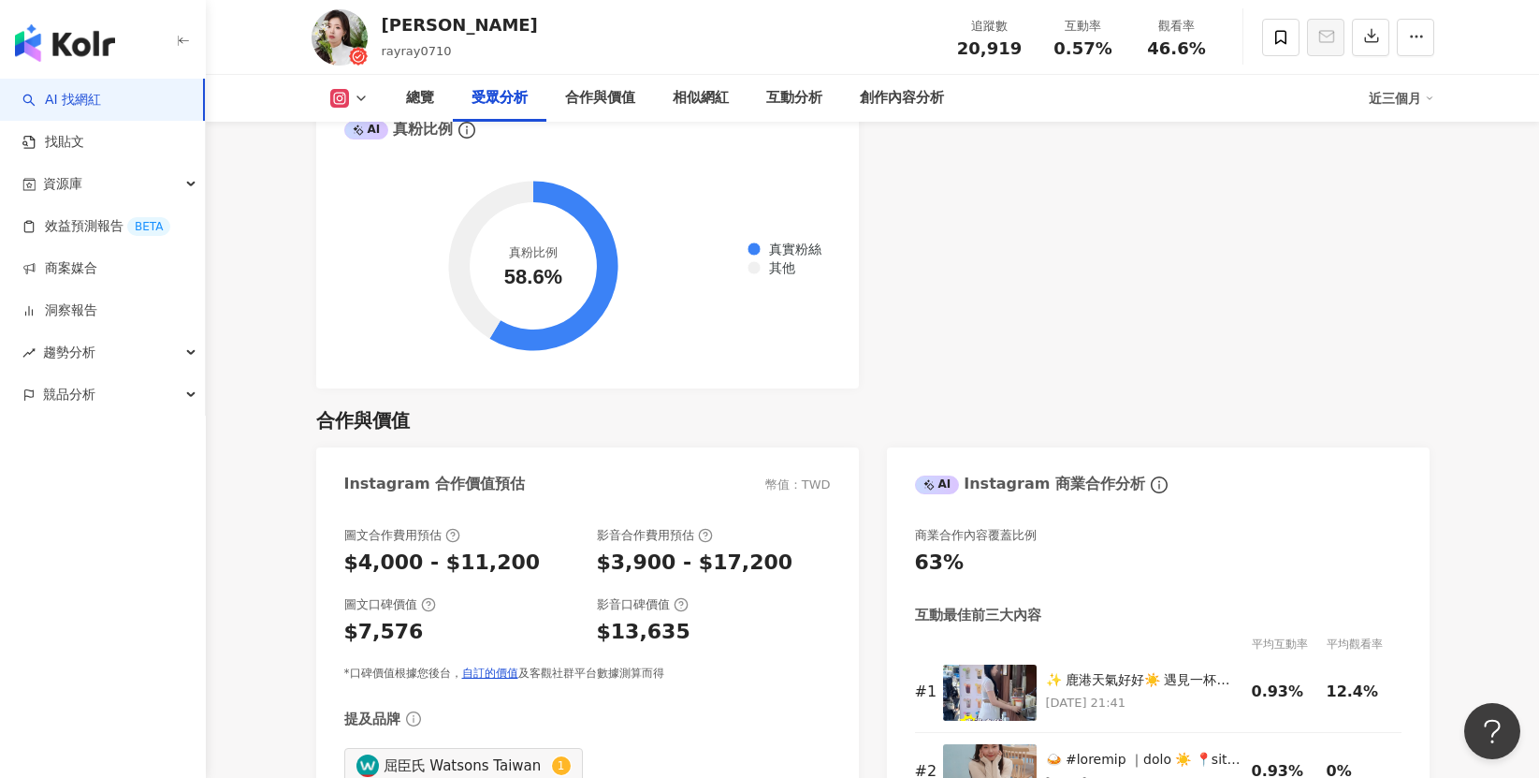
scroll to position [2247, 0]
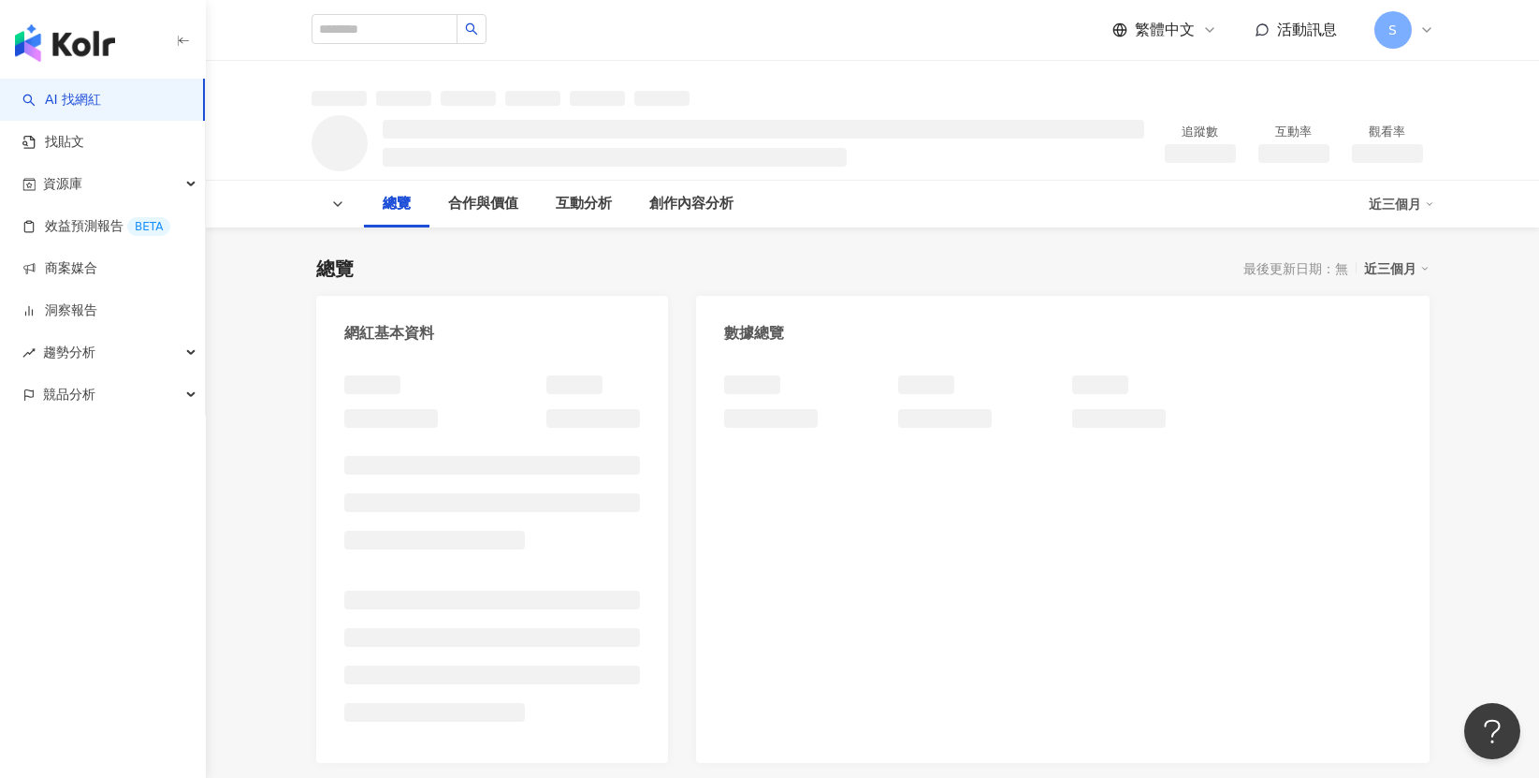
scroll to position [374, 0]
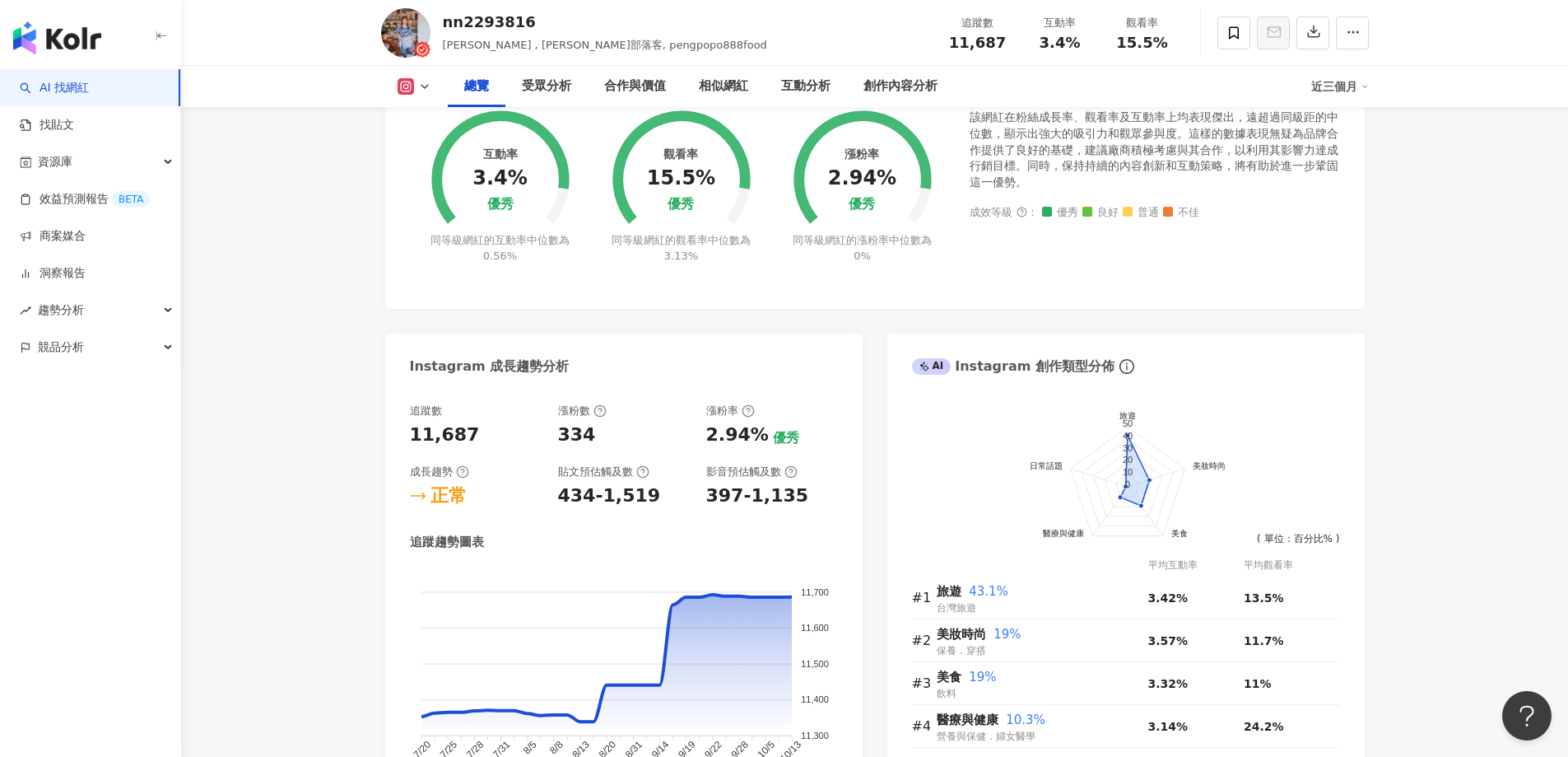
scroll to position [761, 0]
